Goal: Task Accomplishment & Management: Complete application form

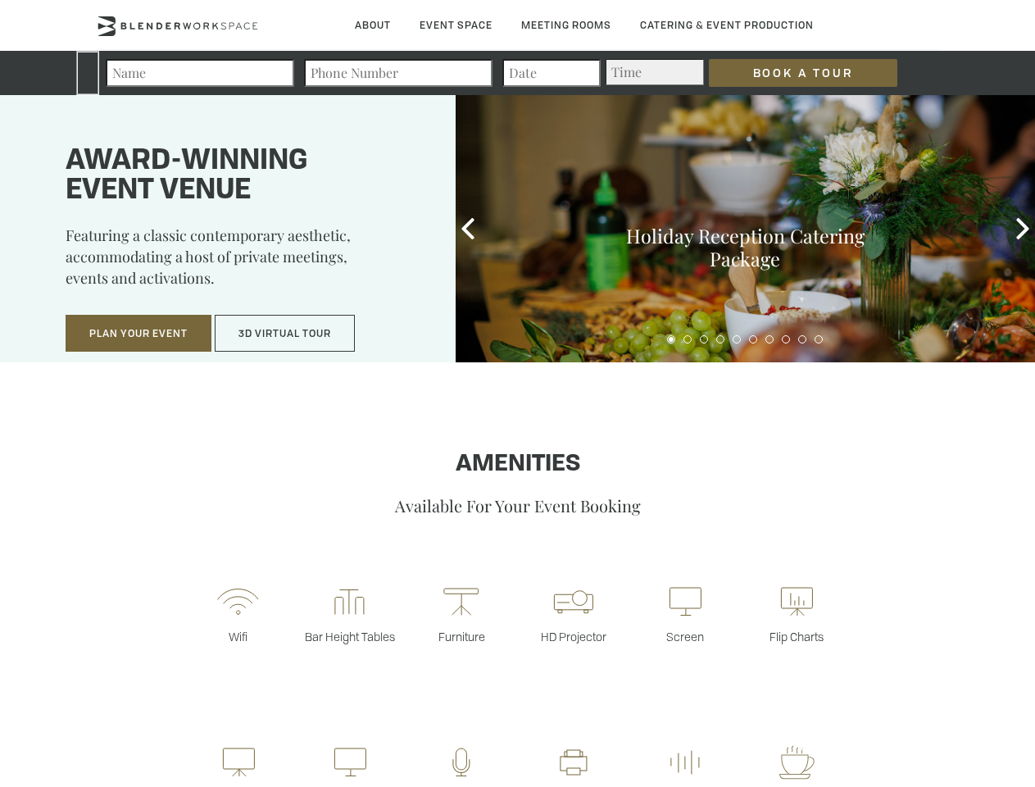
type div "[DATE]"
click at [790, 73] on input "Book a Tour" at bounding box center [803, 73] width 189 height 28
click at [139, 334] on button "Plan Your Event" at bounding box center [139, 334] width 146 height 38
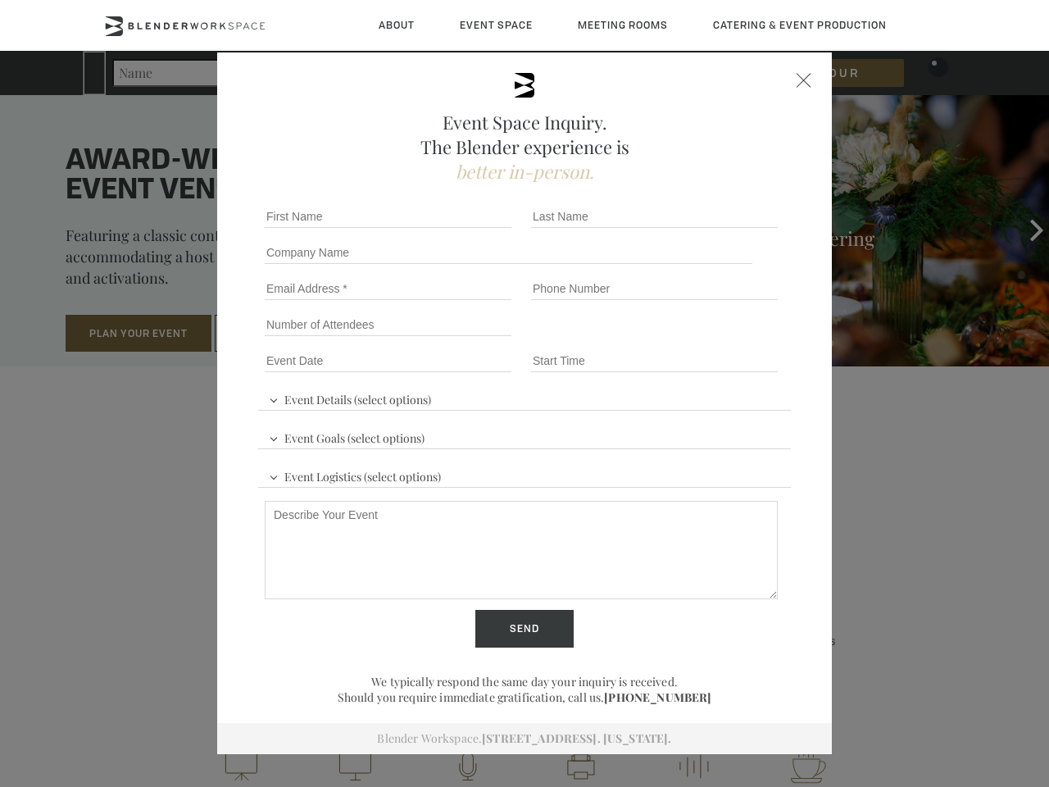
click at [468, 229] on div "First name *" at bounding box center [391, 216] width 266 height 36
click at [1023, 229] on div "Event Space Inquiry. The Blender experience is better in-person. Event Details …" at bounding box center [524, 393] width 1049 height 787
click at [671, 339] on fieldset "Number of Attendees Budget Range" at bounding box center [524, 325] width 533 height 36
